Goal: Task Accomplishment & Management: Manage account settings

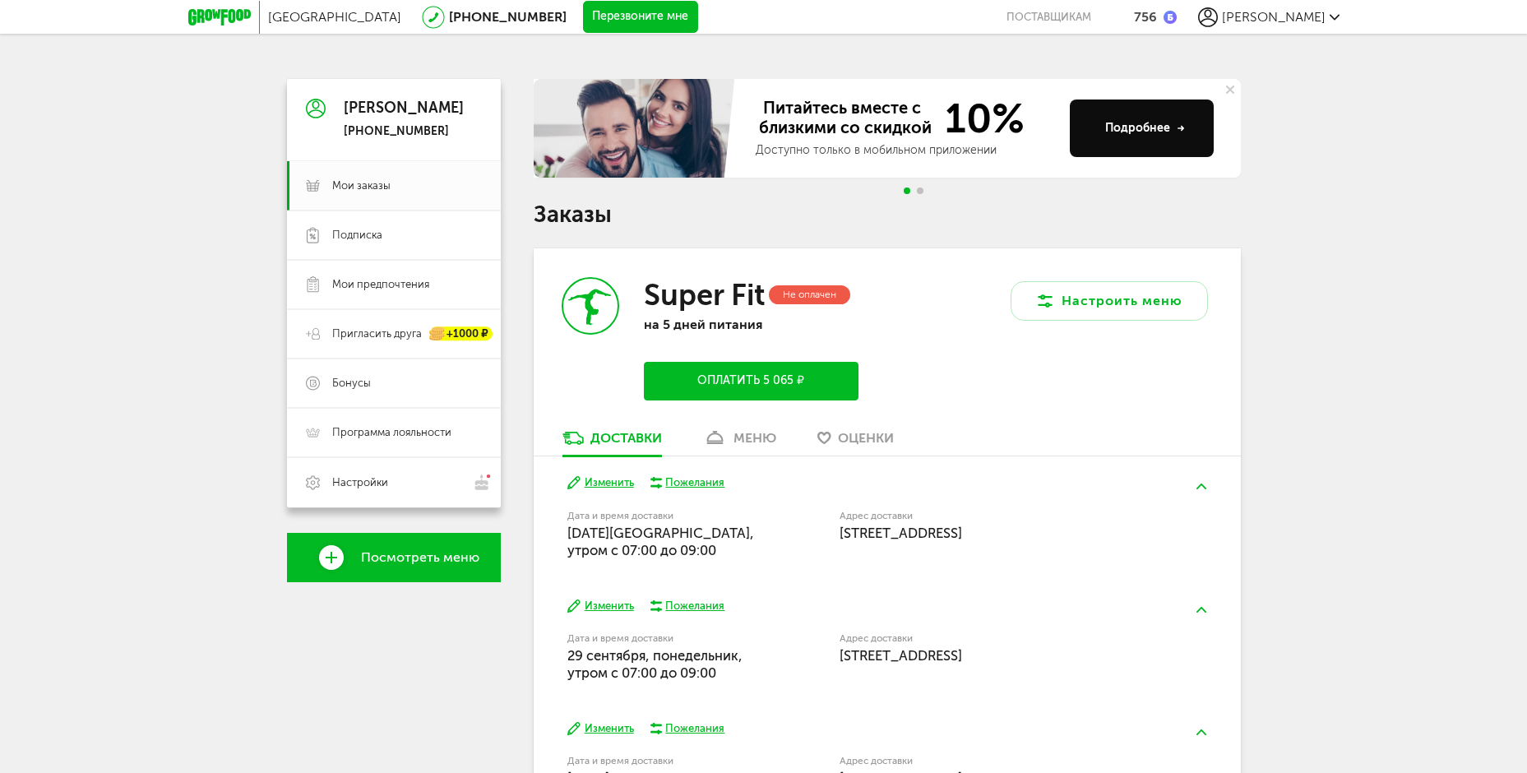
scroll to position [250, 0]
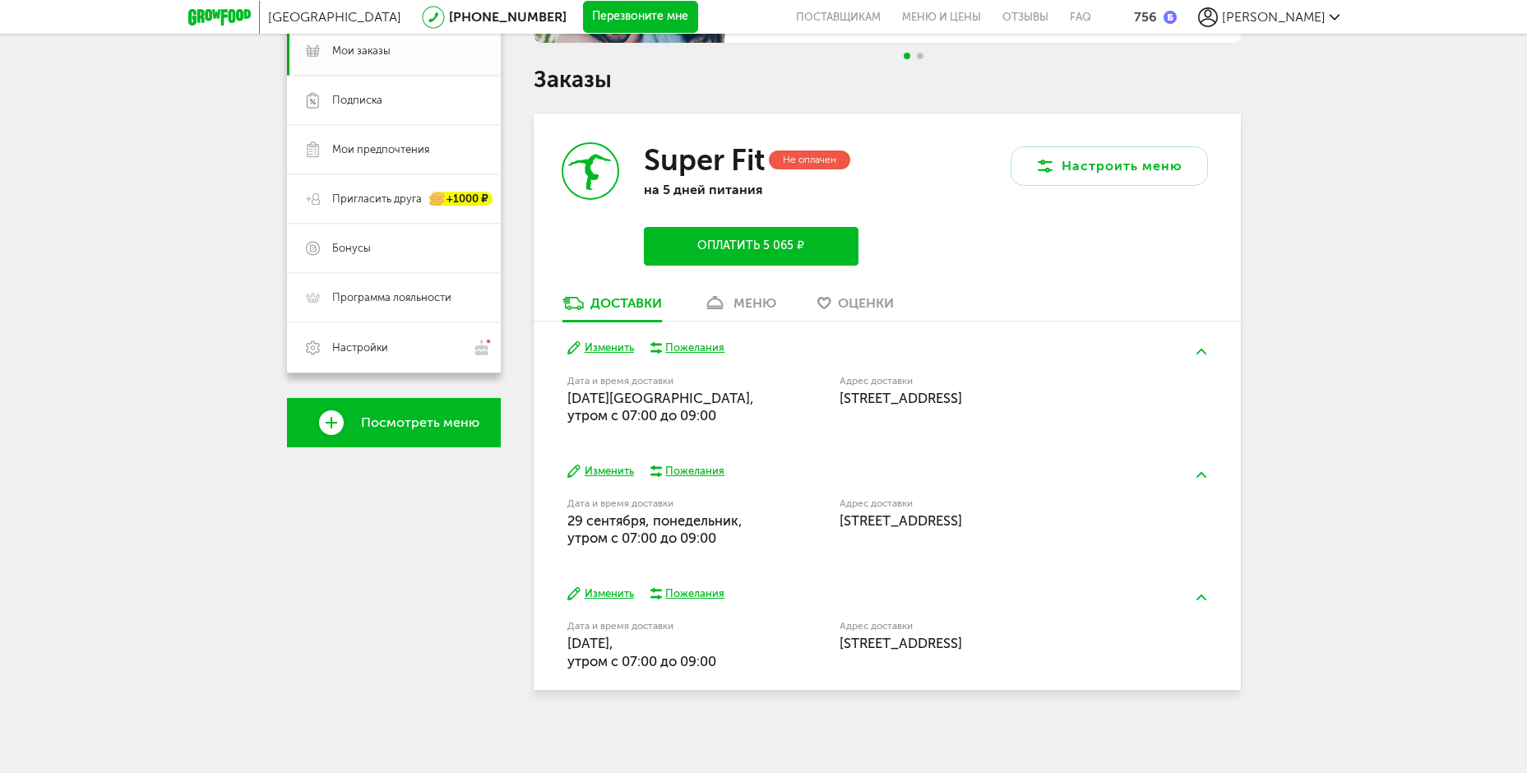
click at [605, 594] on button "Изменить" at bounding box center [600, 594] width 67 height 16
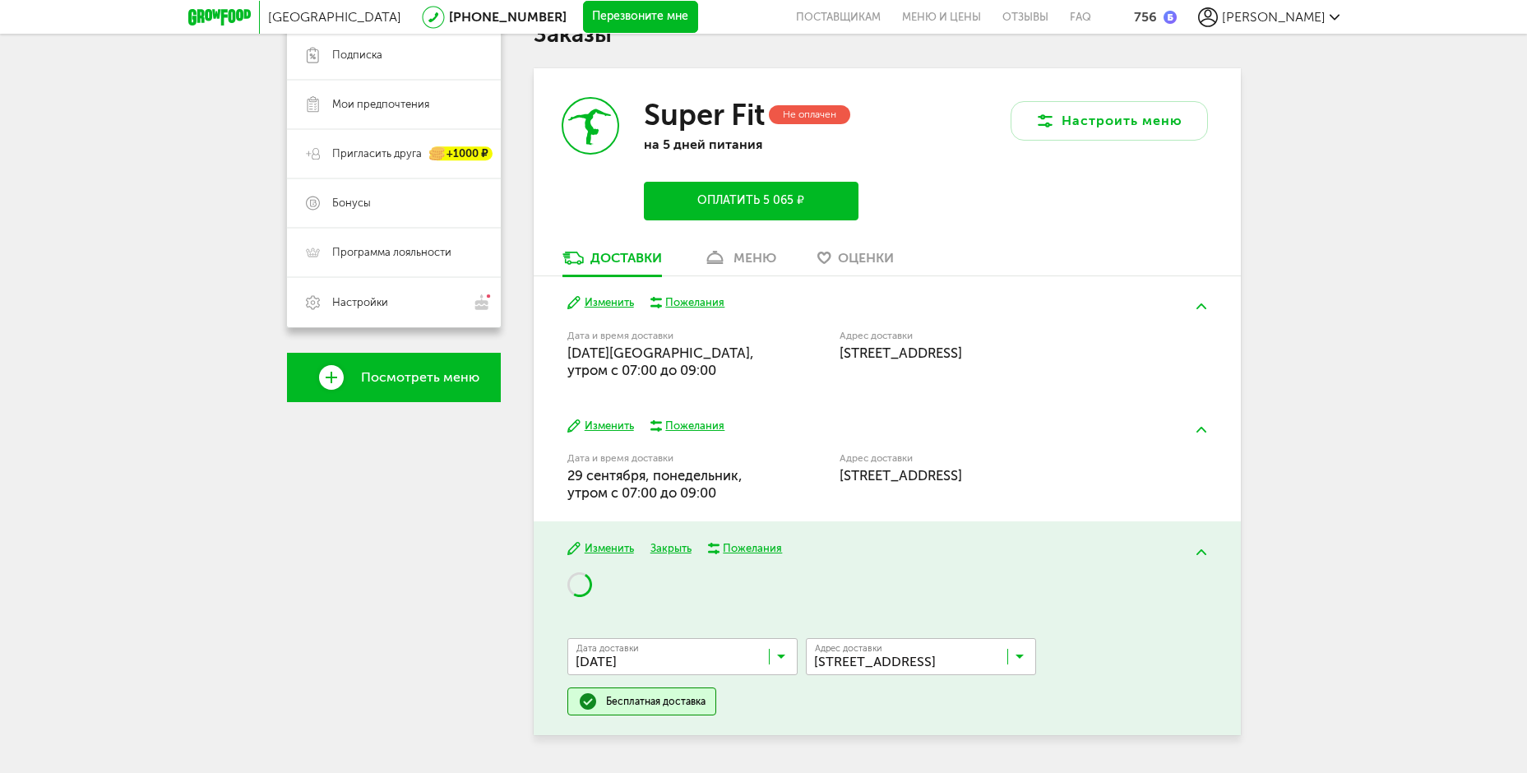
scroll to position [341, 0]
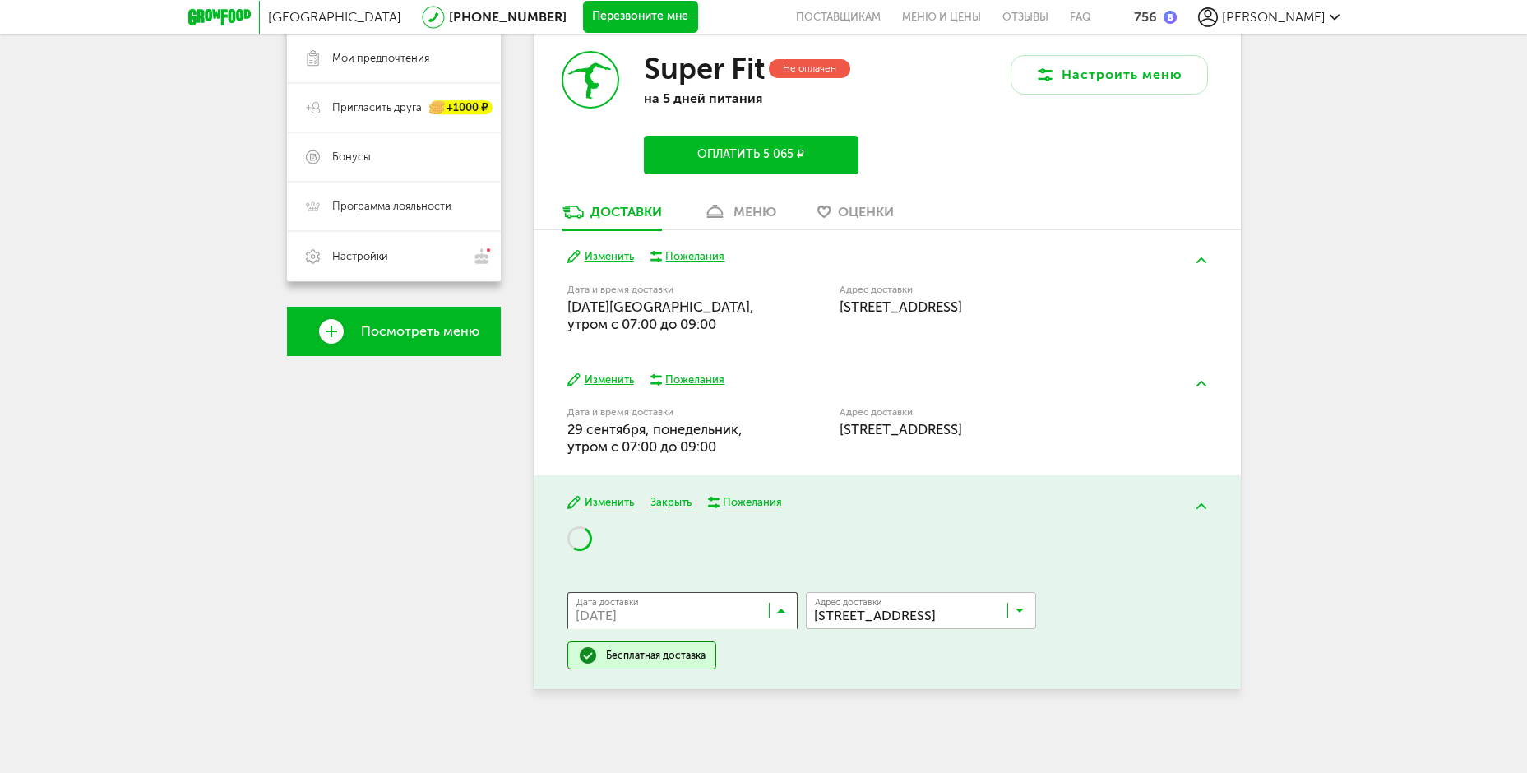
click at [781, 609] on icon at bounding box center [781, 614] width 8 height 16
click at [290, 479] on div "[PERSON_NAME] [PHONE_NUMBER] Мои заказы Подписка Мои предпочтения Пригласить др…" at bounding box center [394, 280] width 214 height 854
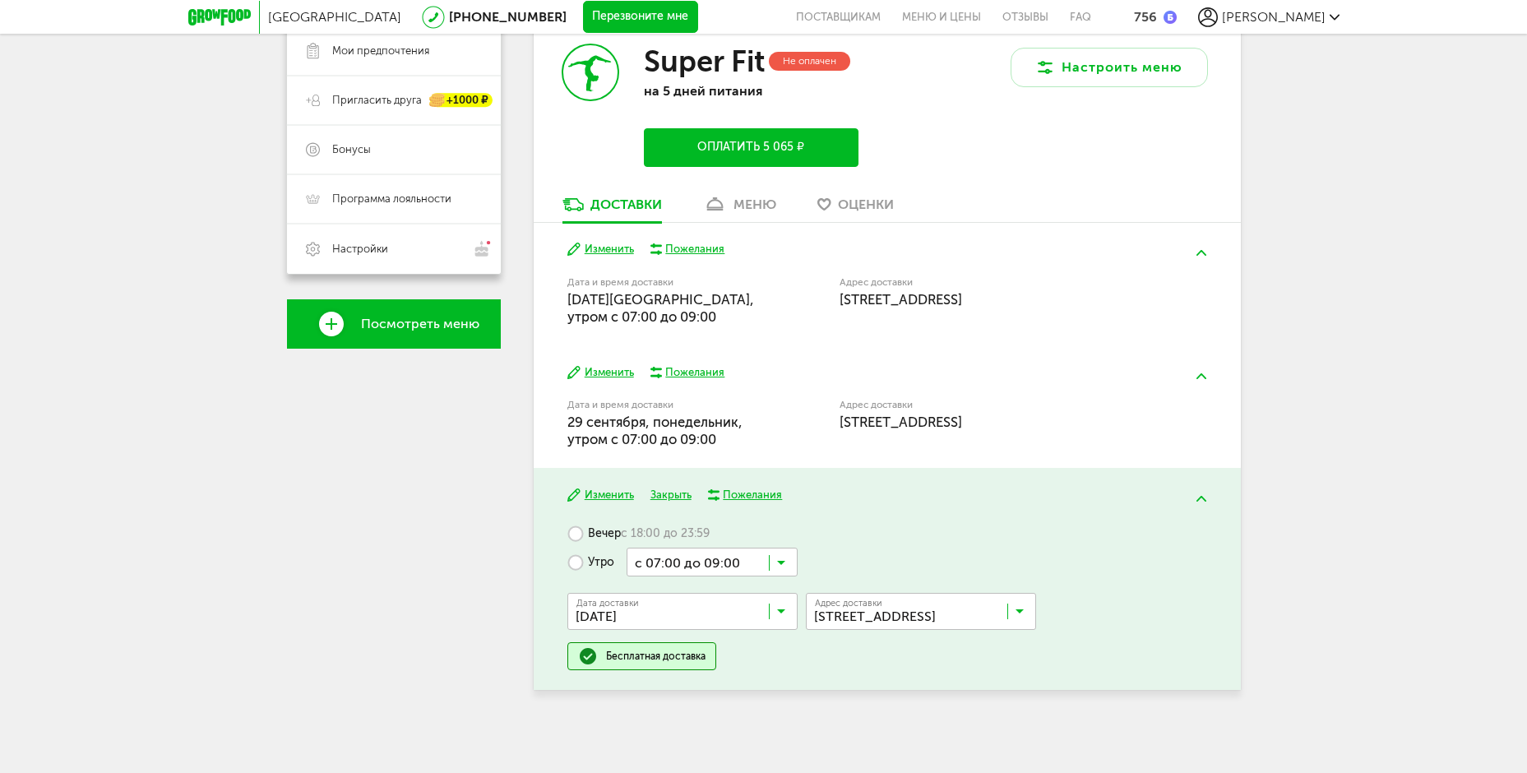
scroll to position [350, 0]
click at [779, 563] on icon at bounding box center [781, 566] width 8 height 16
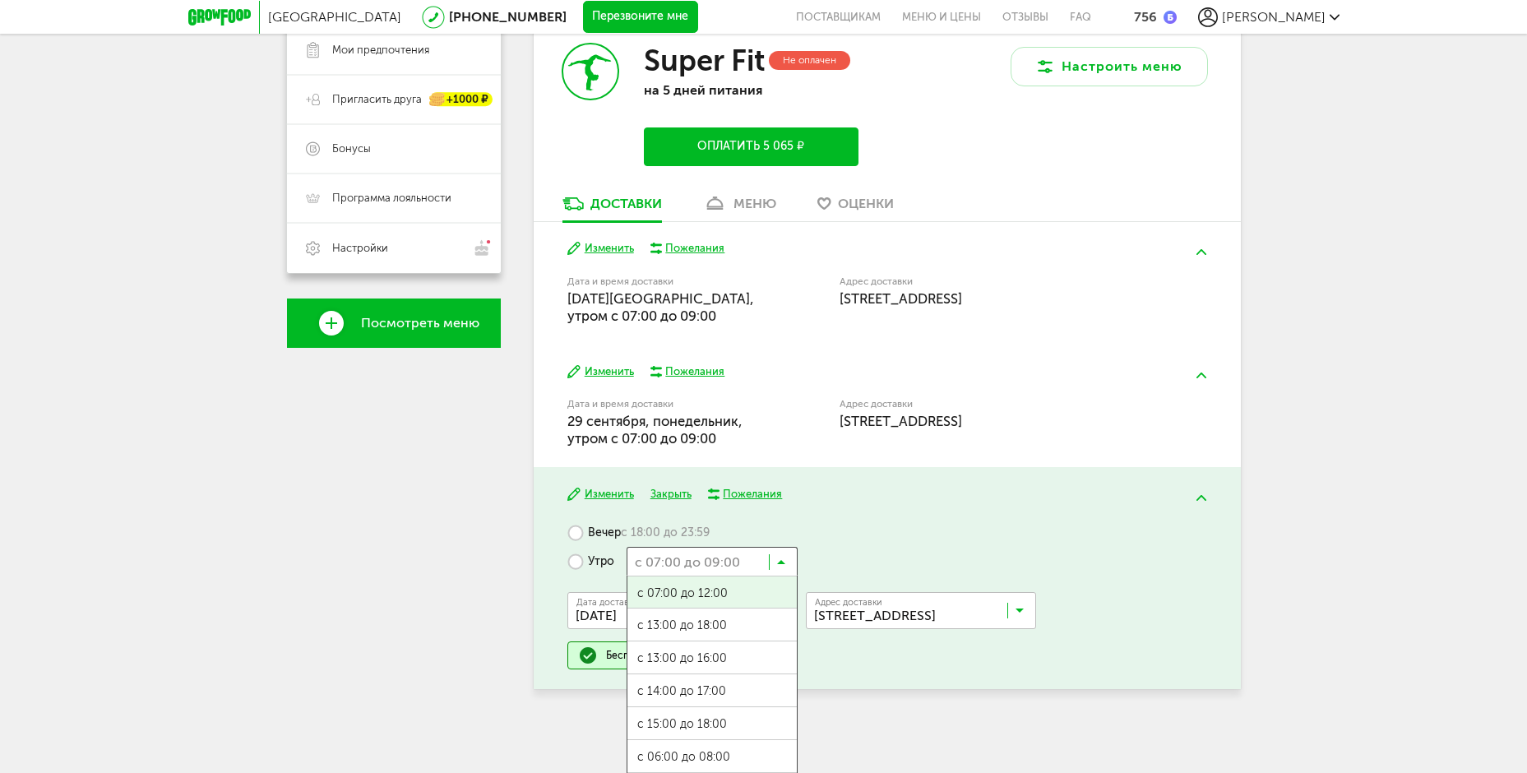
click at [778, 557] on input "Search for option" at bounding box center [712, 561] width 171 height 28
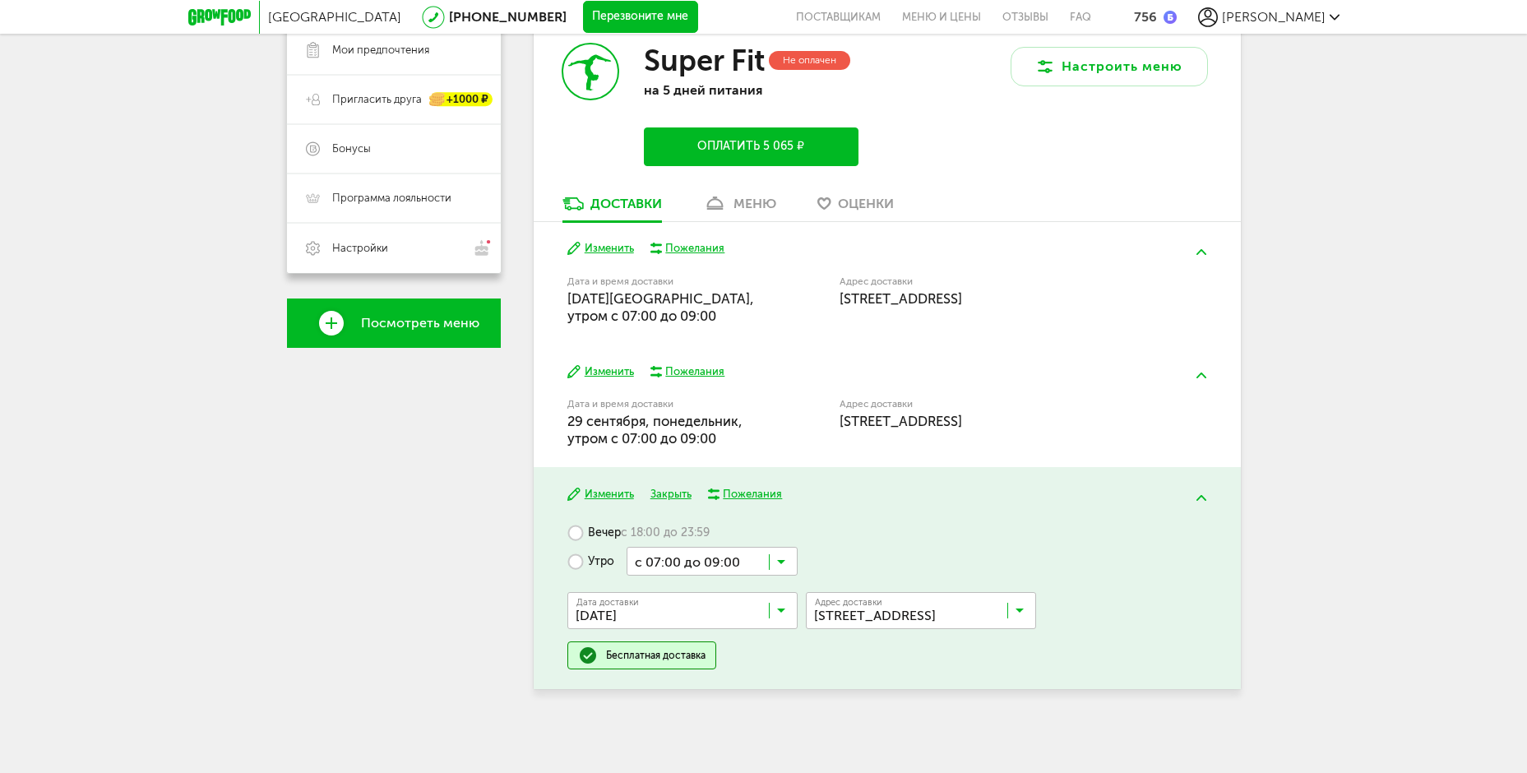
click at [637, 293] on span "[DATE][GEOGRAPHIC_DATA], утром c 07:00 до 09:00" at bounding box center [660, 307] width 187 height 34
click at [783, 556] on input "Search for option" at bounding box center [712, 561] width 171 height 28
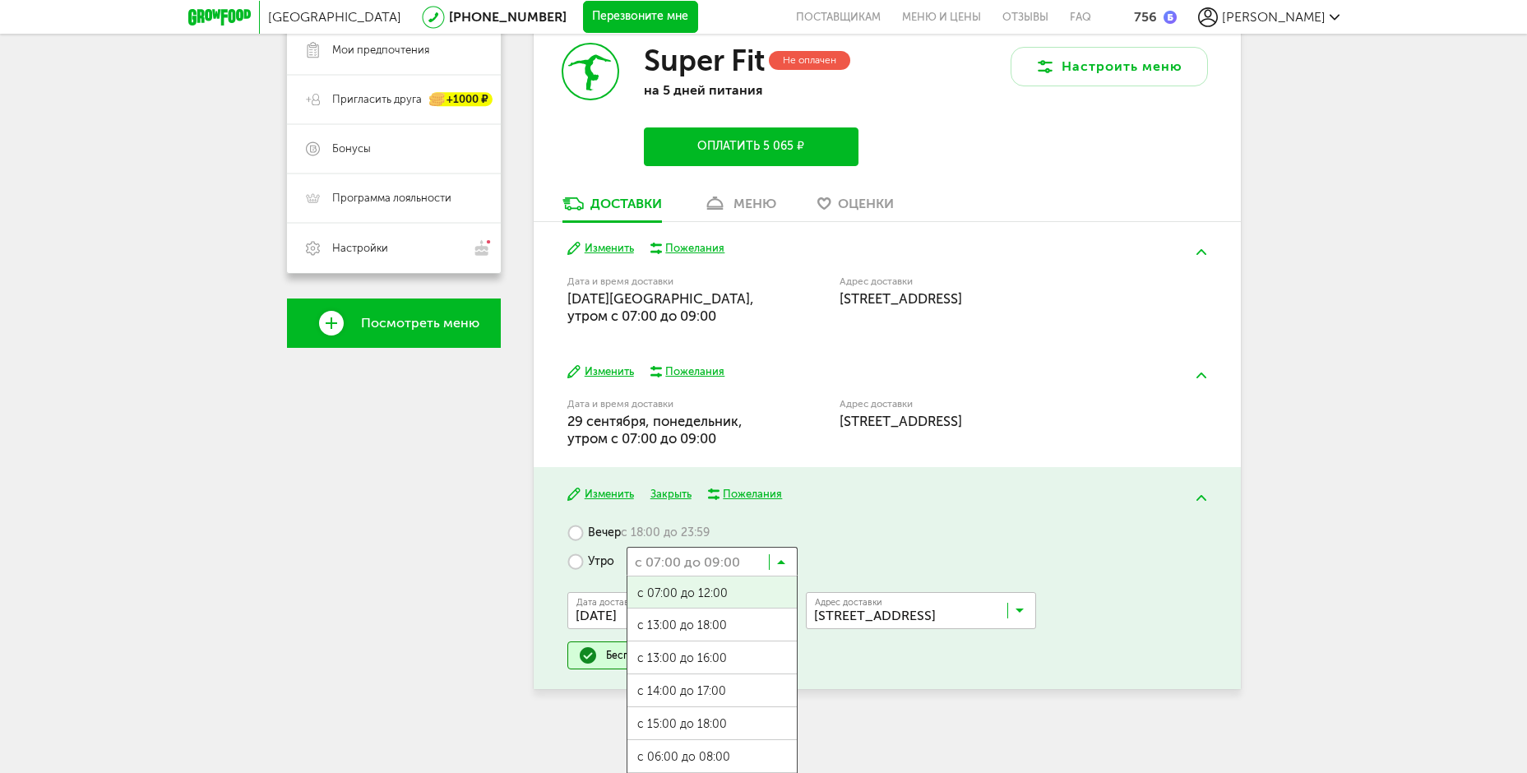
click at [1277, 637] on div "[GEOGRAPHIC_DATA] [PHONE_NUMBER] Перезвоните мне поставщикам Меню и цены Отзывы…" at bounding box center [763, 211] width 1527 height 1123
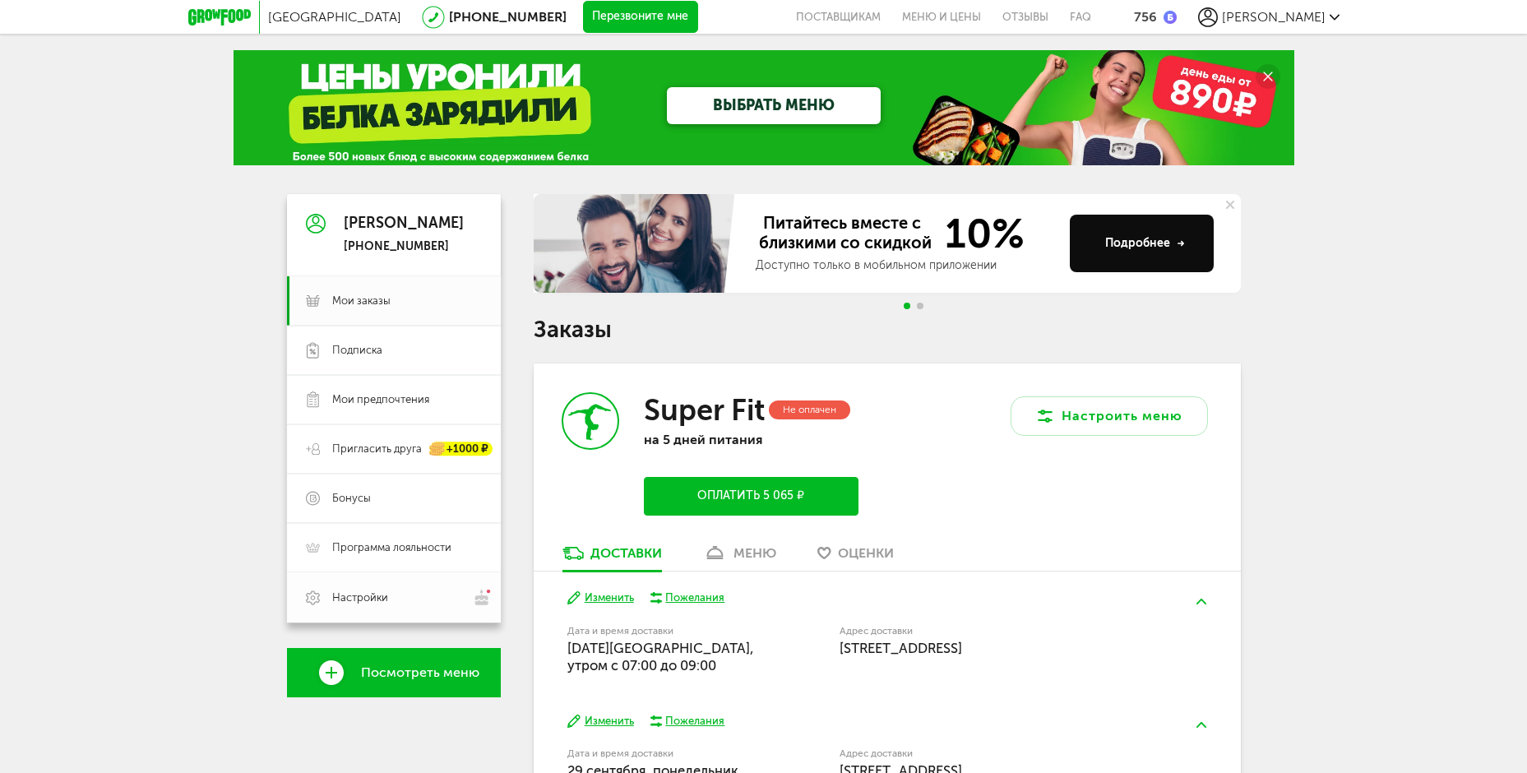
scroll to position [250, 0]
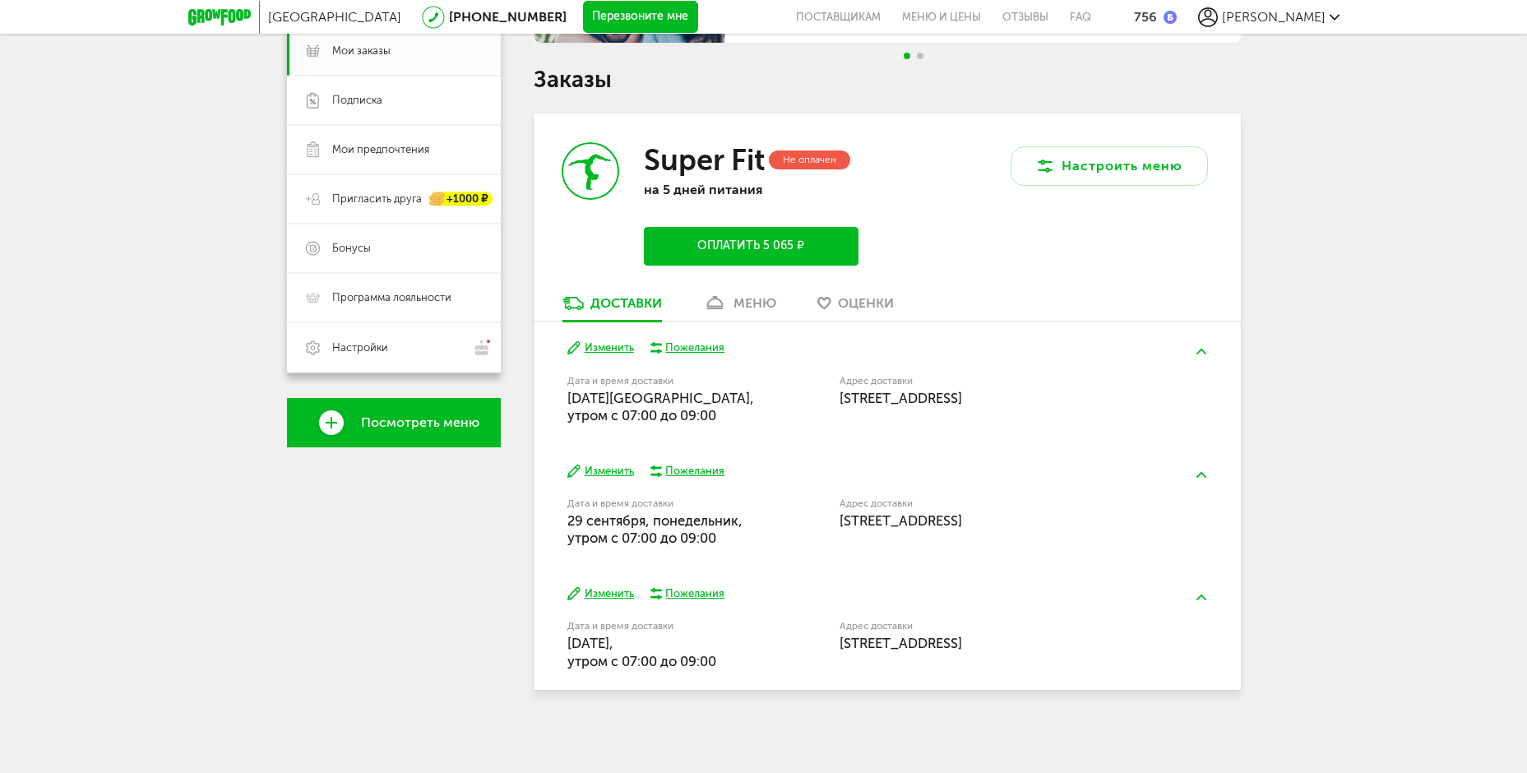
click at [603, 343] on button "Изменить" at bounding box center [600, 348] width 67 height 16
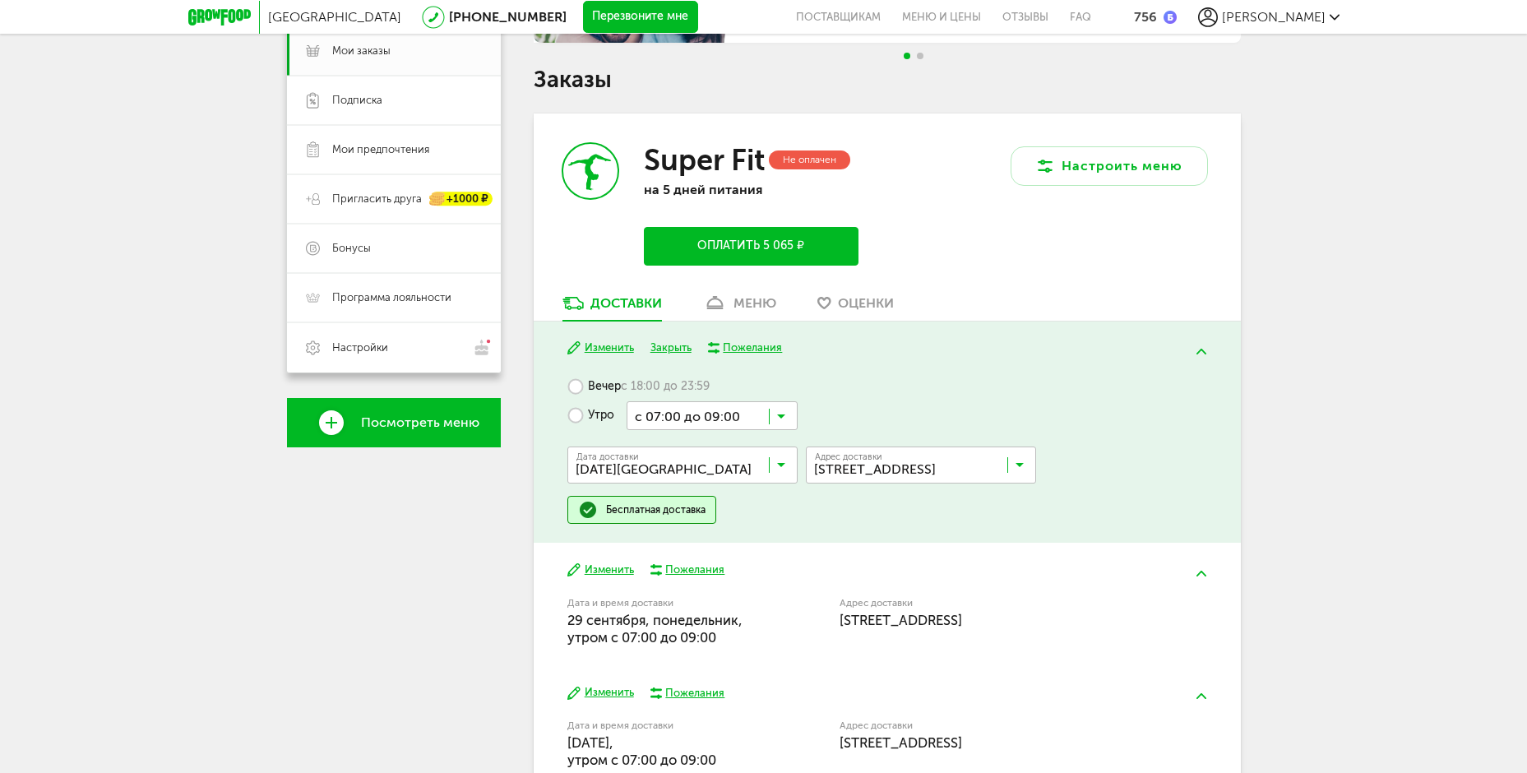
click at [781, 461] on icon at bounding box center [781, 469] width 8 height 16
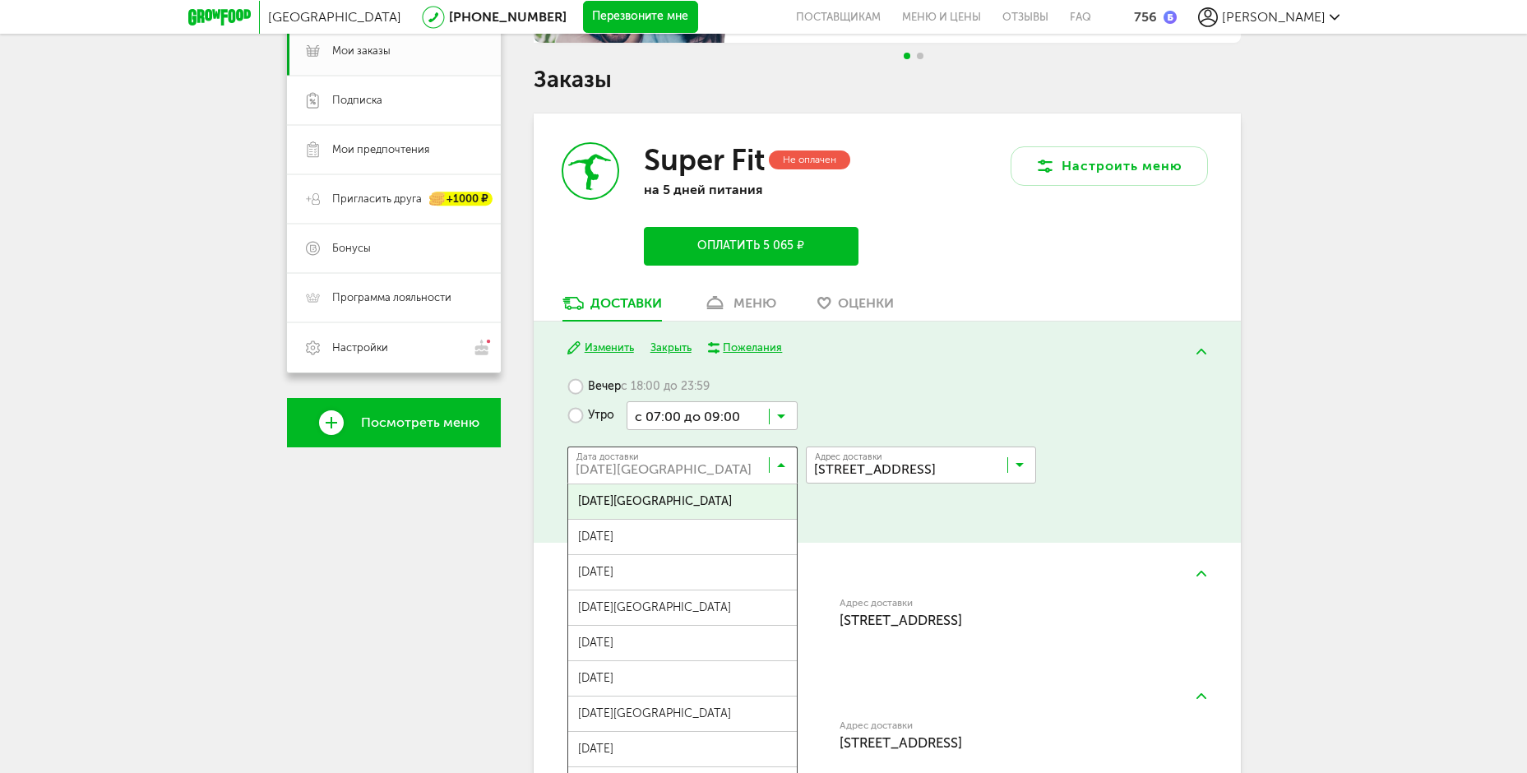
click at [782, 462] on icon at bounding box center [781, 469] width 8 height 16
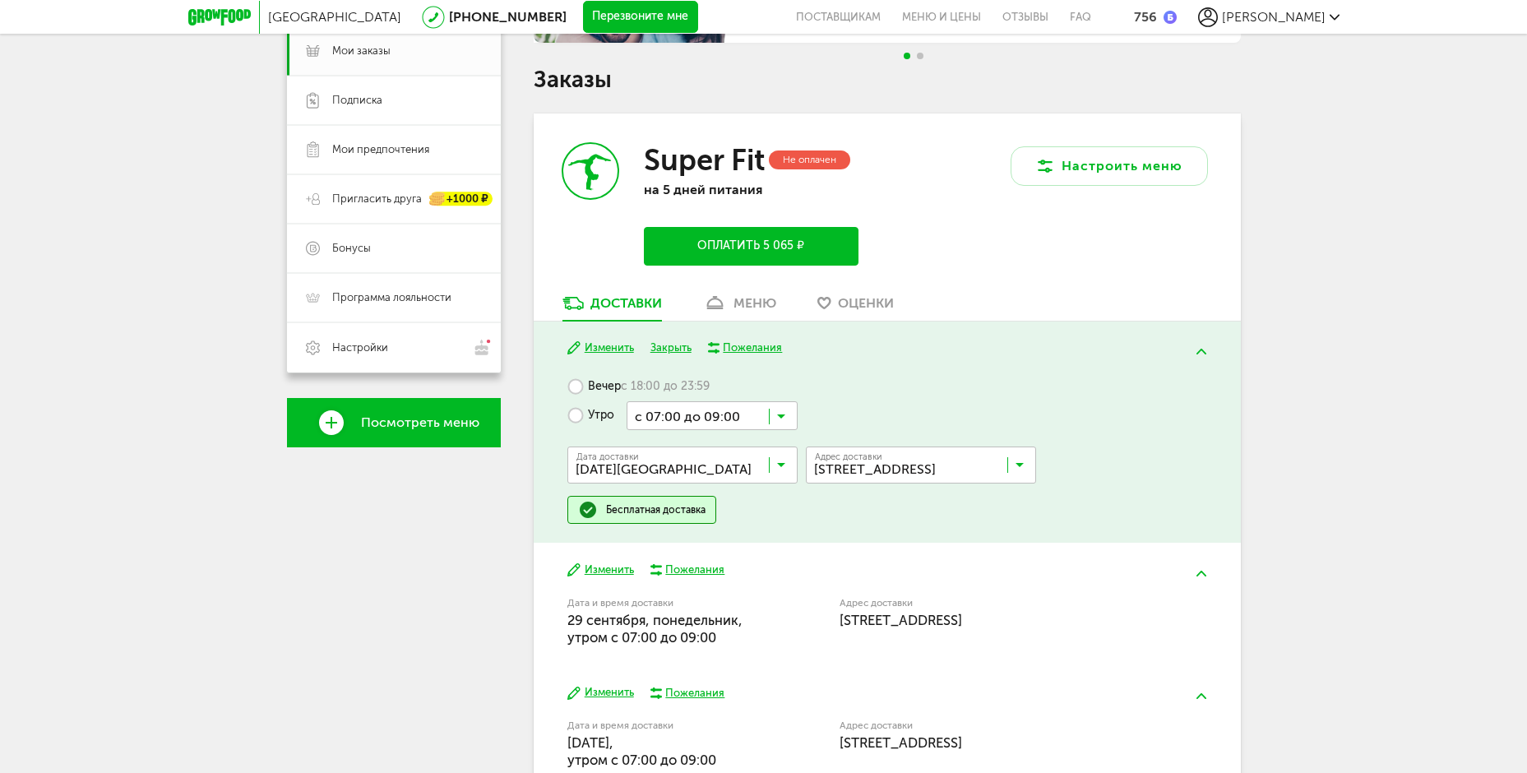
click at [884, 373] on div "Вечер с 18:00 до 23:59 Утро с 07:00 до 09:00 Загрузка... Дата доставки 26 сентя…" at bounding box center [886, 448] width 639 height 151
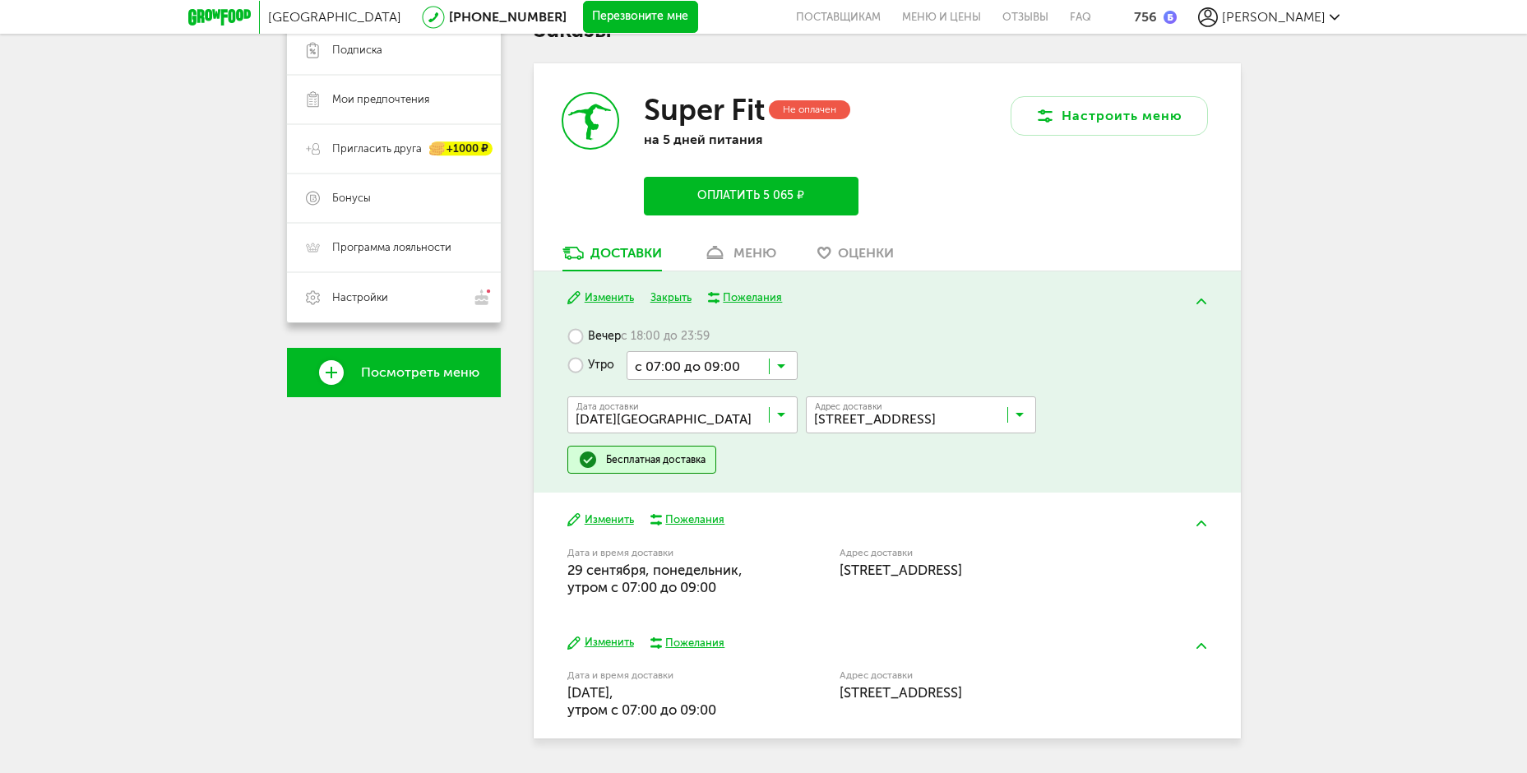
scroll to position [350, 0]
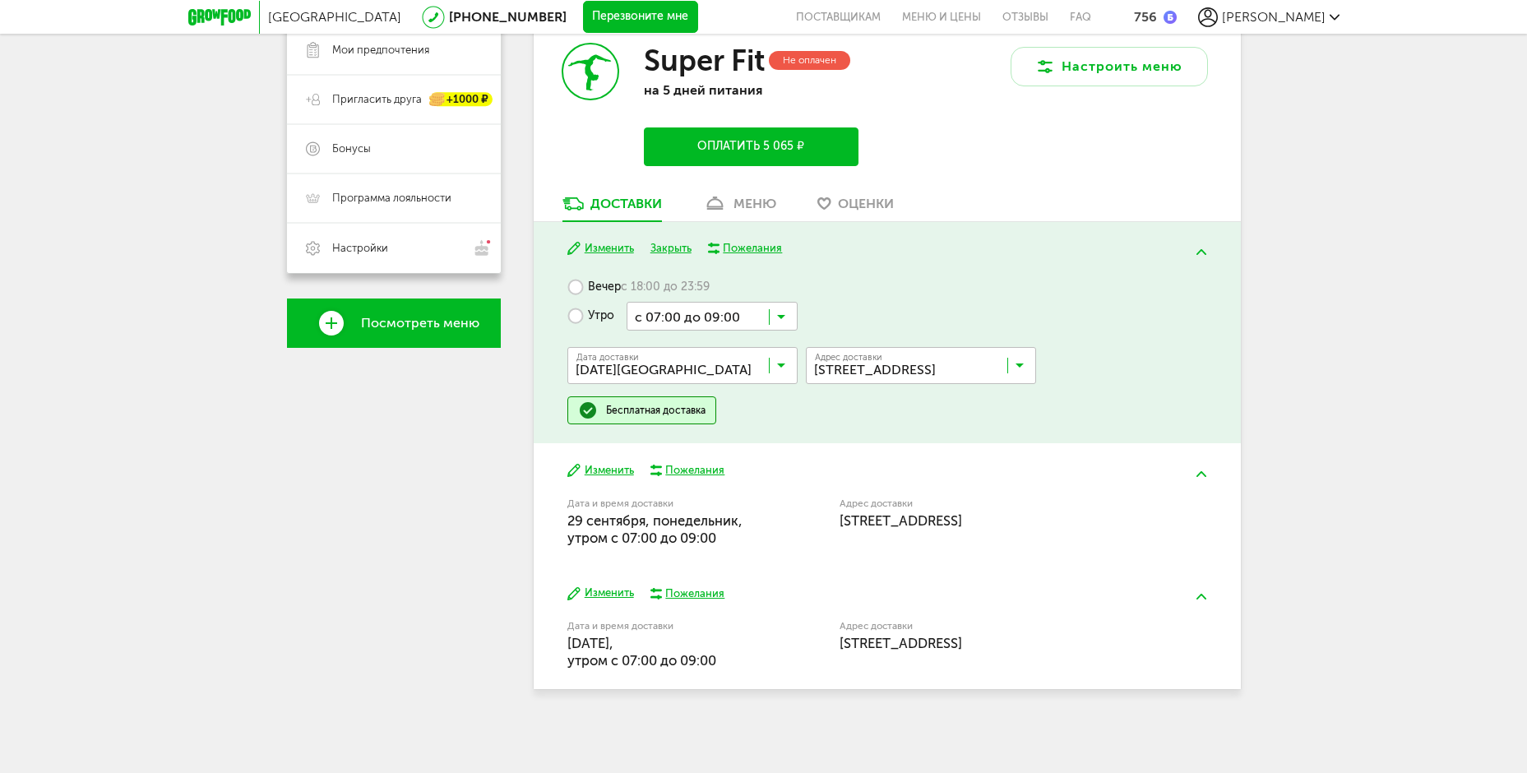
drag, startPoint x: 917, startPoint y: 460, endPoint x: 878, endPoint y: 441, distance: 43.0
click at [914, 457] on div "Изменить Пожелания Дата и время доставки 29 сентября, понедельник, утром c 07:0…" at bounding box center [887, 504] width 707 height 123
click at [615, 468] on button "Изменить" at bounding box center [600, 471] width 67 height 16
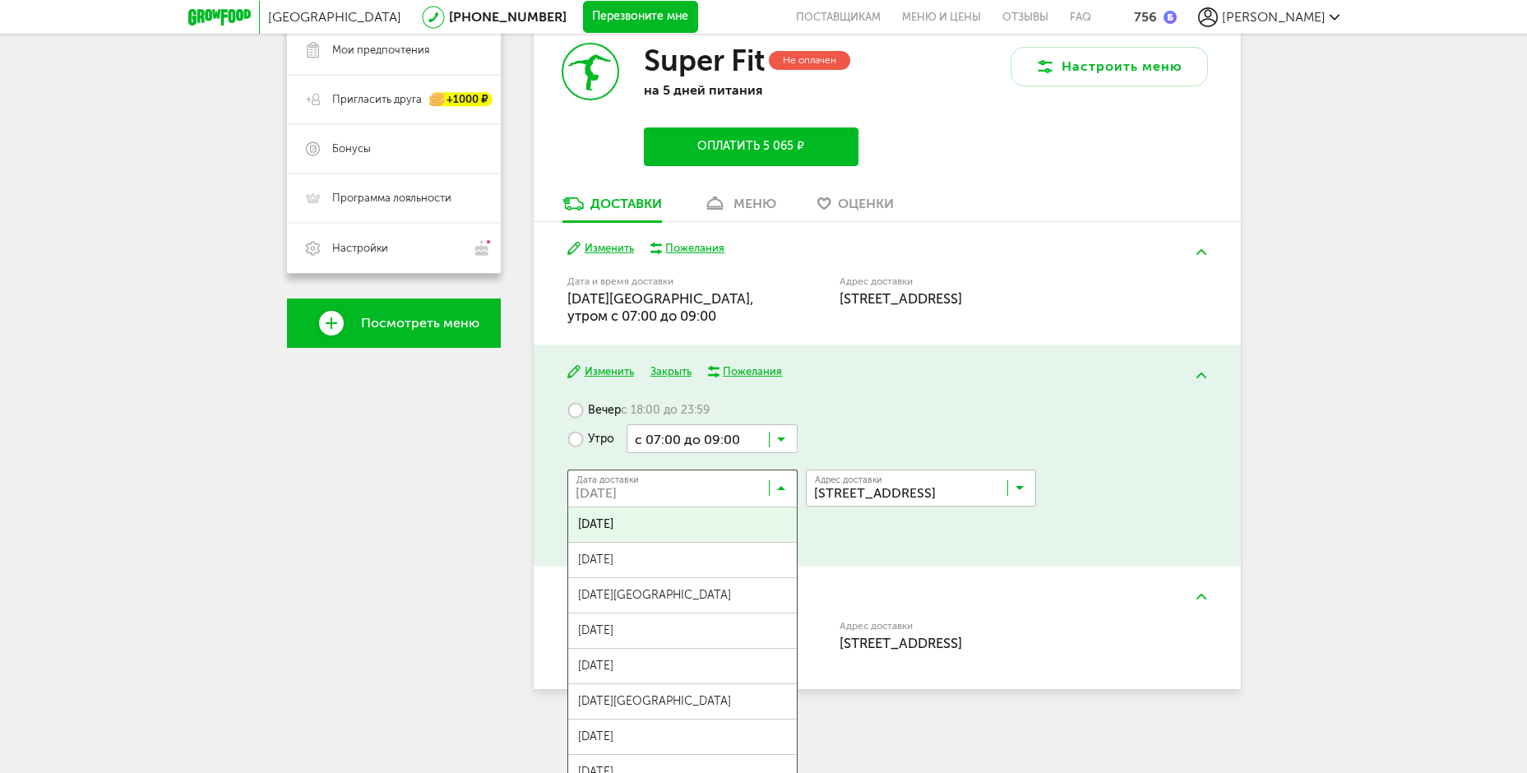
click at [777, 487] on icon at bounding box center [781, 492] width 8 height 16
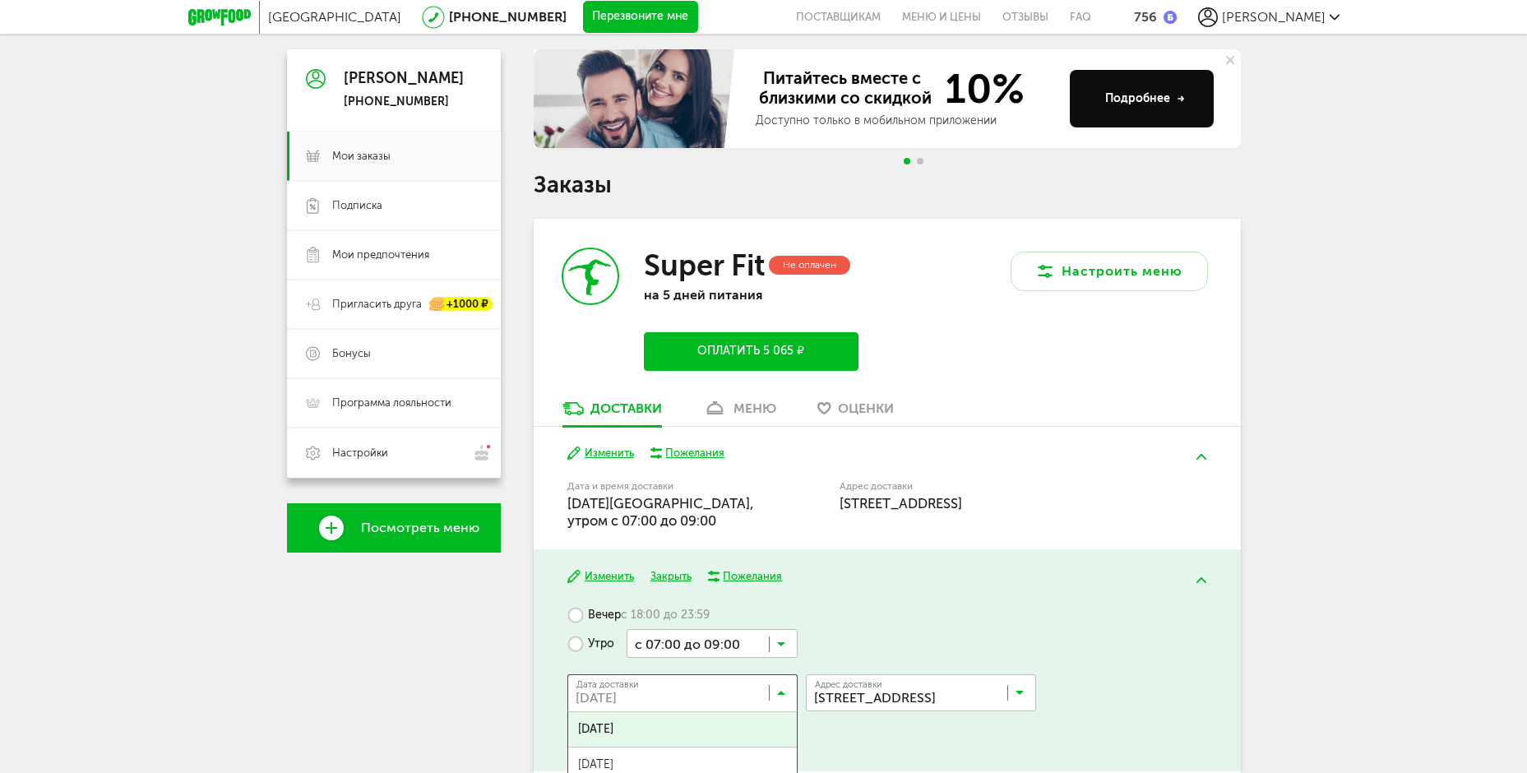
scroll to position [329, 0]
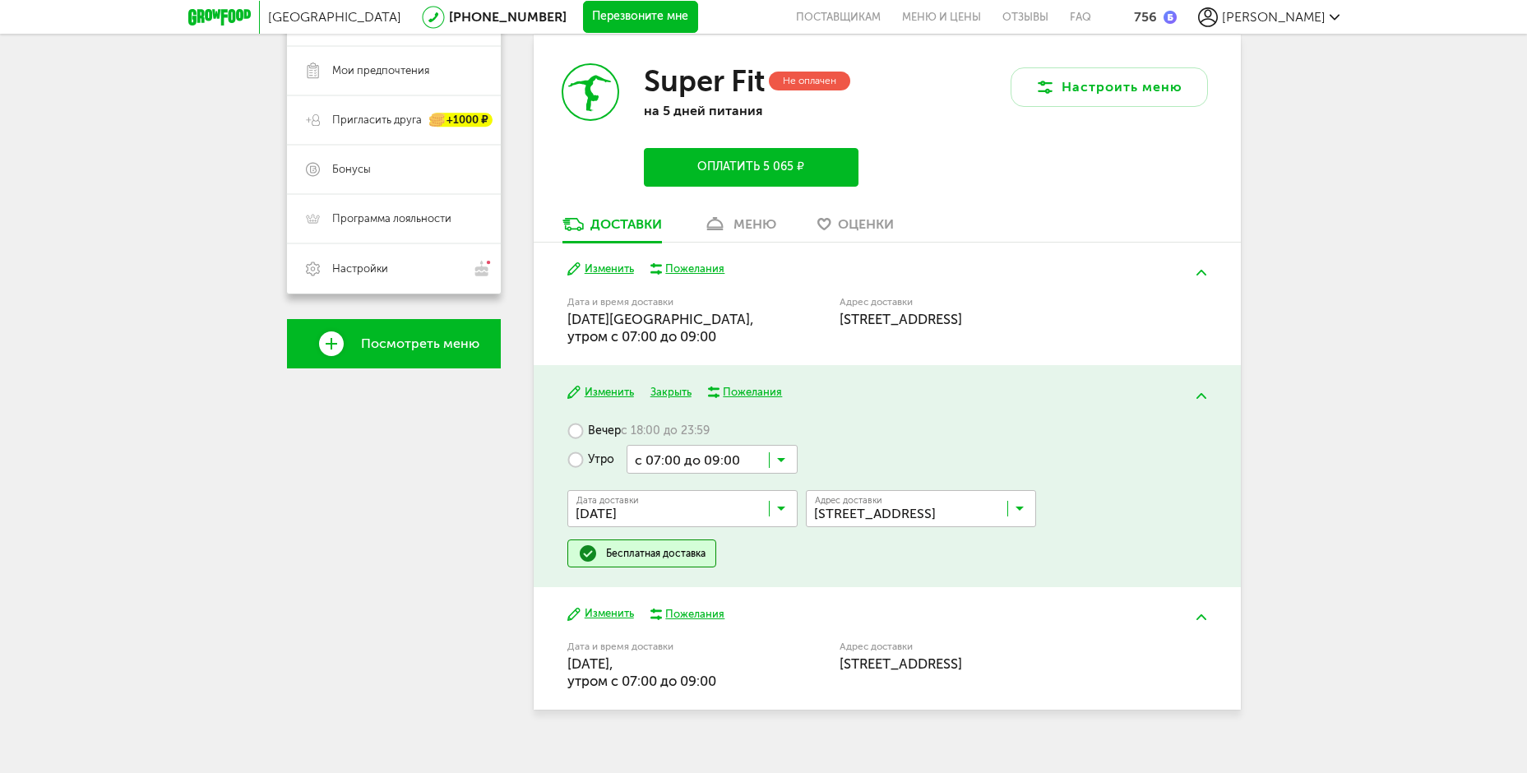
click at [816, 388] on div "Изменить Закрыть Пожелания" at bounding box center [886, 393] width 639 height 16
click at [450, 436] on div "[PERSON_NAME] [PHONE_NUMBER] Мои заказы Подписка Мои предпочтения Пригласить др…" at bounding box center [394, 296] width 214 height 863
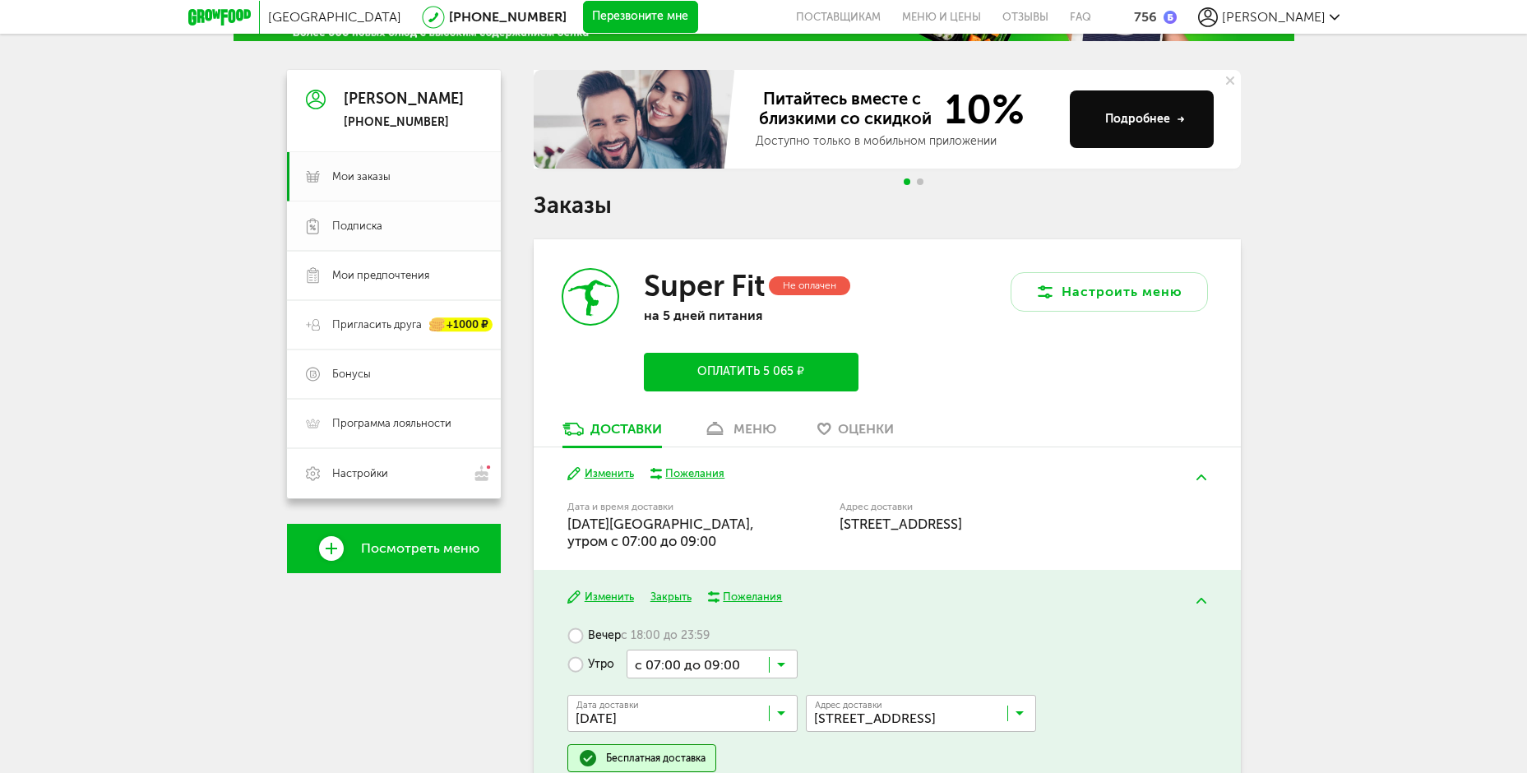
scroll to position [0, 0]
